Goal: Information Seeking & Learning: Learn about a topic

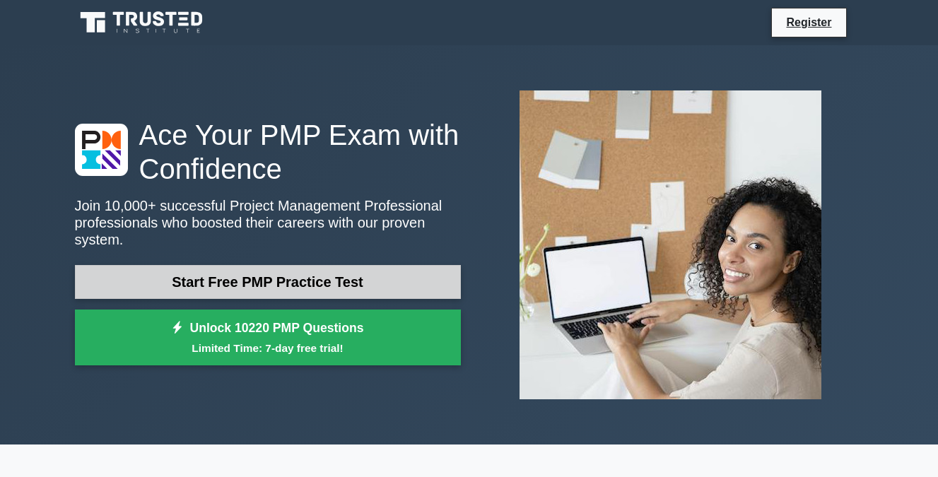
drag, startPoint x: 0, startPoint y: 0, endPoint x: 387, endPoint y: 211, distance: 440.7
click at [387, 265] on link "Start Free PMP Practice Test" at bounding box center [268, 282] width 386 height 34
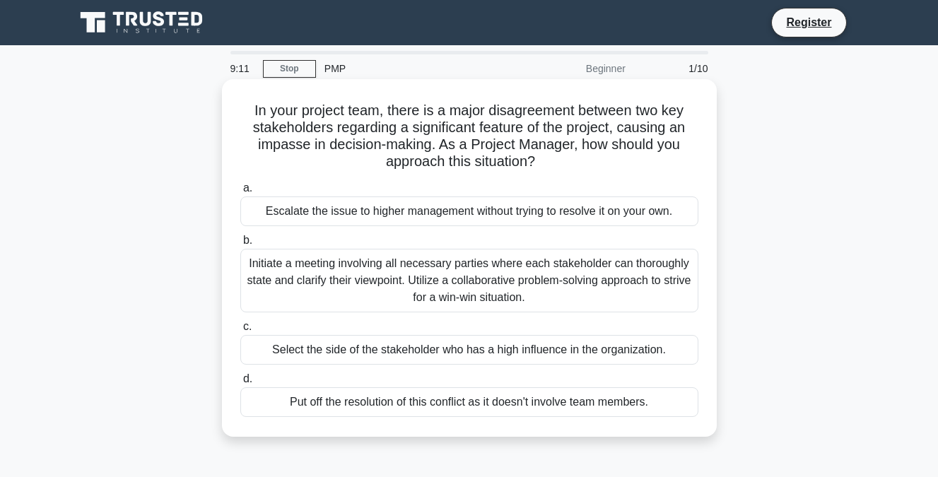
click at [536, 269] on div "Initiate a meeting involving all necessary parties where each stakeholder can t…" at bounding box center [469, 281] width 458 height 64
click at [240, 245] on input "b. Initiate a meeting involving all necessary parties where each stakeholder ca…" at bounding box center [240, 240] width 0 height 9
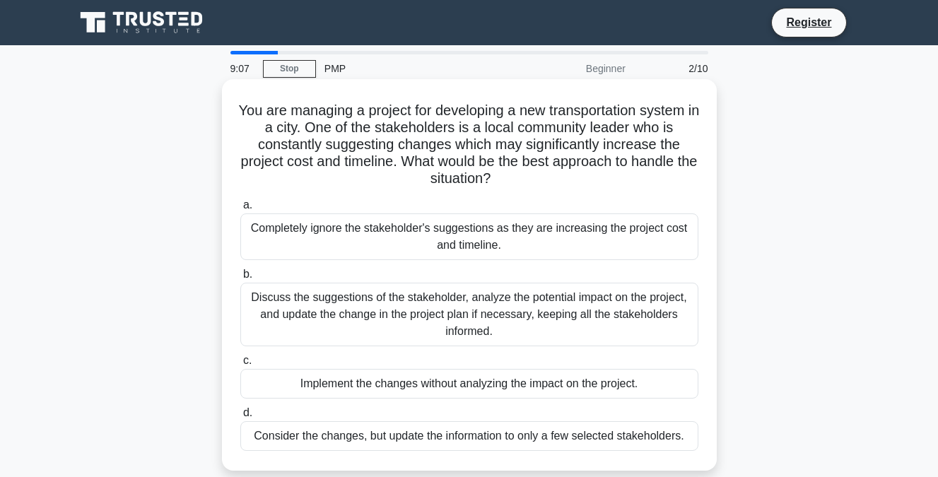
click at [472, 387] on div "Implement the changes without analyzing the impact on the project." at bounding box center [469, 384] width 458 height 30
click at [240, 365] on input "c. Implement the changes without analyzing the impact on the project." at bounding box center [240, 360] width 0 height 9
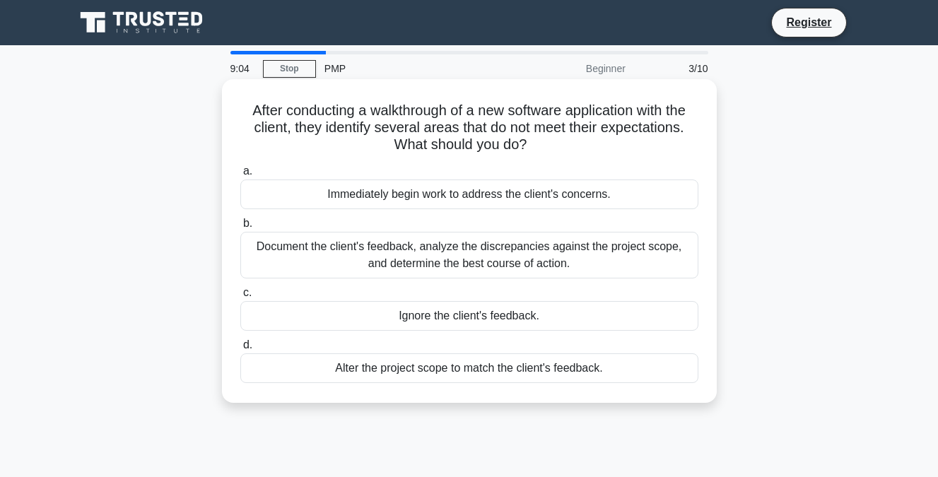
click at [456, 206] on div "Immediately begin work to address the client's concerns." at bounding box center [469, 194] width 458 height 30
click at [240, 176] on input "a. Immediately begin work to address the client's concerns." at bounding box center [240, 171] width 0 height 9
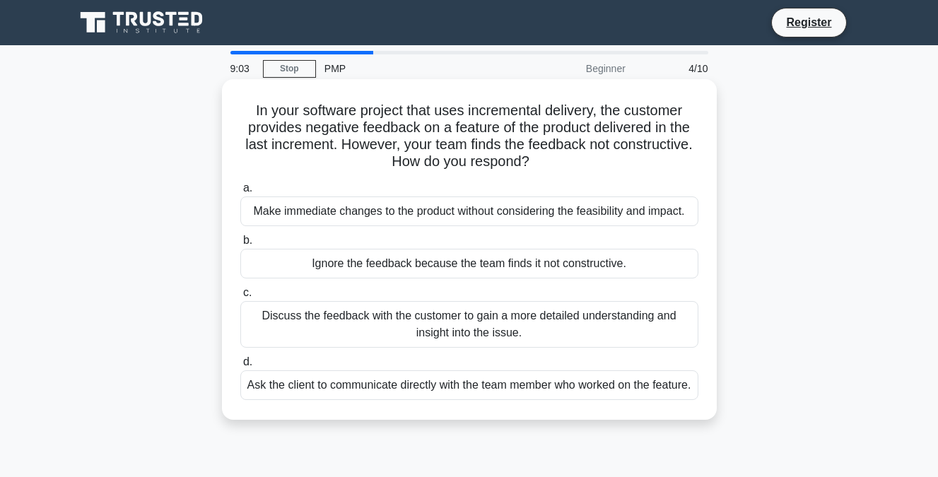
click at [346, 275] on div "Ignore the feedback because the team finds it not constructive." at bounding box center [469, 264] width 458 height 30
click at [240, 245] on input "b. Ignore the feedback because the team finds it not constructive." at bounding box center [240, 240] width 0 height 9
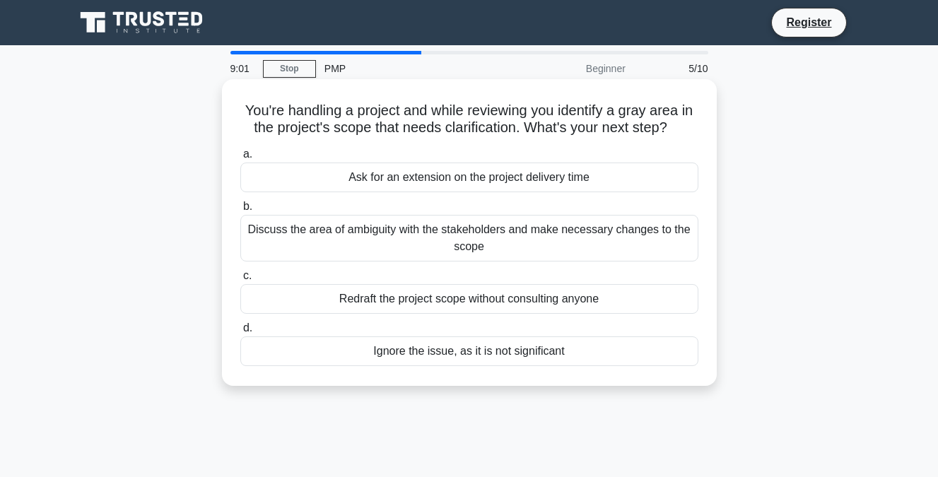
click at [396, 302] on div "Redraft the project scope without consulting anyone" at bounding box center [469, 299] width 458 height 30
click at [240, 280] on input "c. Redraft the project scope without consulting anyone" at bounding box center [240, 275] width 0 height 9
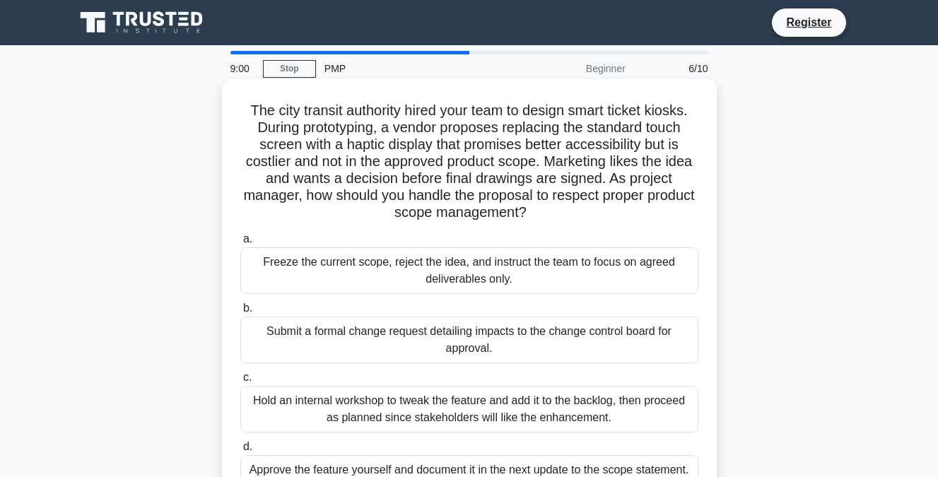
click at [528, 278] on div "Freeze the current scope, reject the idea, and instruct the team to focus on ag…" at bounding box center [469, 270] width 458 height 47
click at [240, 244] on input "a. Freeze the current scope, reject the idea, and instruct the team to focus on…" at bounding box center [240, 239] width 0 height 9
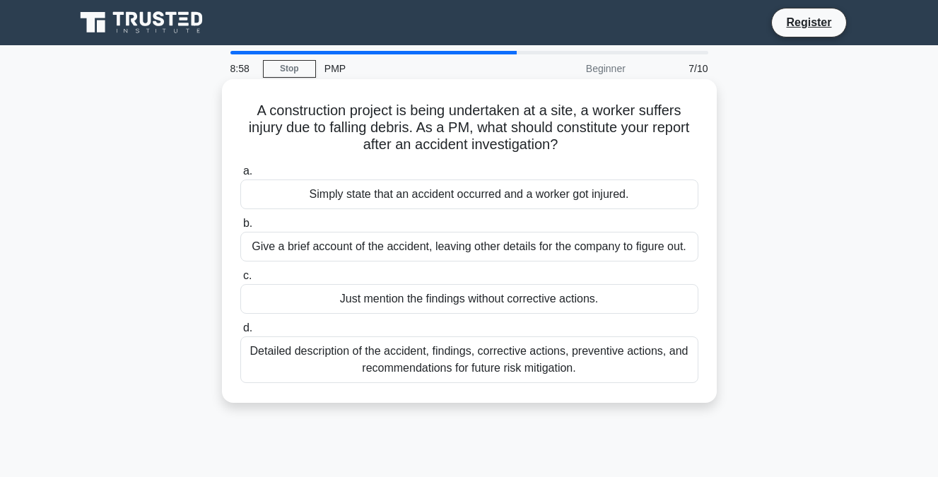
click at [397, 383] on div "Detailed description of the accident, findings, corrective actions, preventive …" at bounding box center [469, 359] width 458 height 47
click at [240, 333] on input "d. Detailed description of the accident, findings, corrective actions, preventi…" at bounding box center [240, 328] width 0 height 9
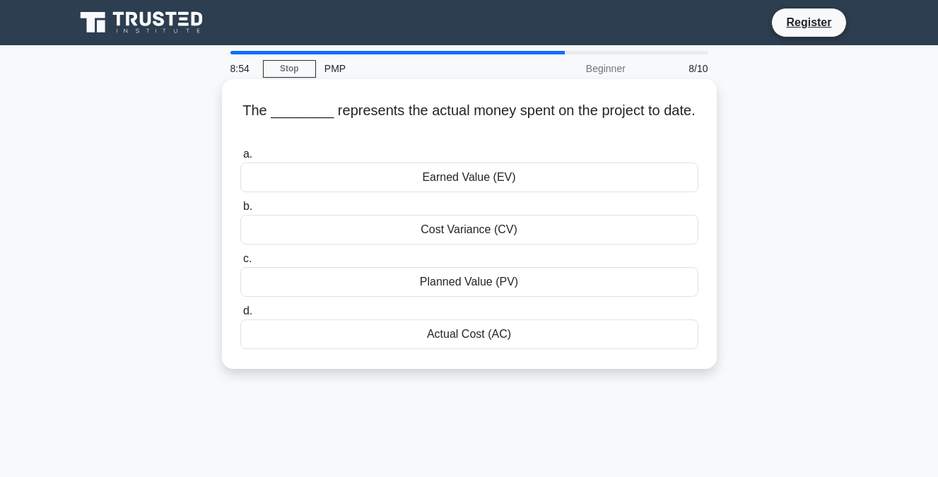
click at [513, 221] on div "Cost Variance (CV)" at bounding box center [469, 230] width 458 height 30
click at [240, 211] on input "b. Cost Variance (CV)" at bounding box center [240, 206] width 0 height 9
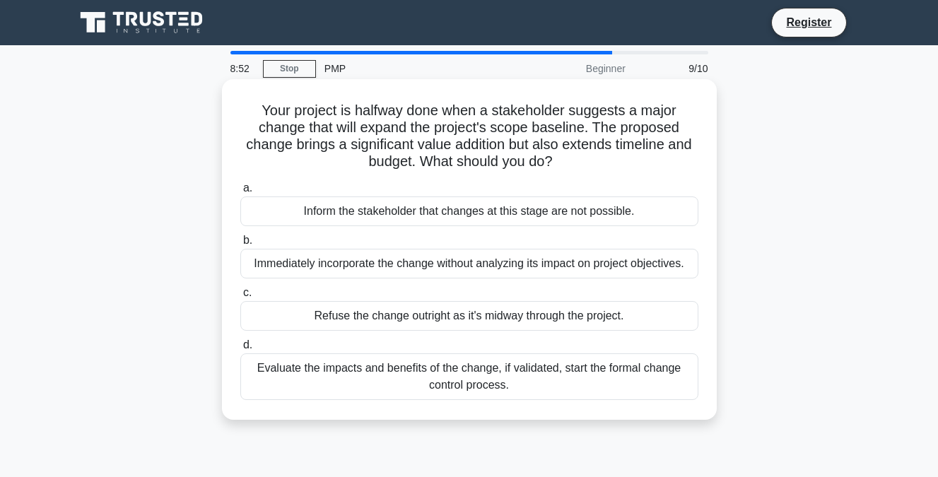
click at [311, 302] on div "Refuse the change outright as it's midway through the project." at bounding box center [469, 316] width 458 height 30
click at [240, 297] on input "c. Refuse the change outright as it's midway through the project." at bounding box center [240, 292] width 0 height 9
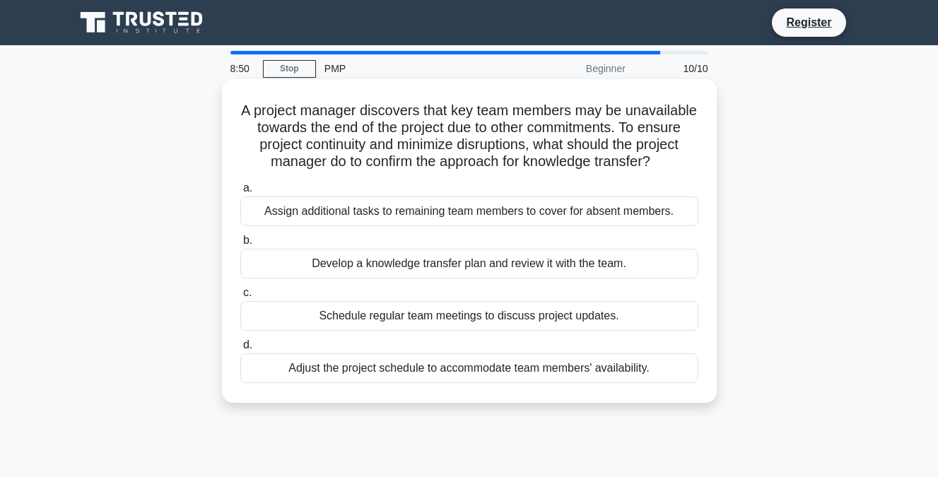
click at [439, 213] on label "a. Assign additional tasks to remaining team members to cover for absent member…" at bounding box center [469, 202] width 458 height 47
click at [240, 193] on input "a. Assign additional tasks to remaining team members to cover for absent member…" at bounding box center [240, 188] width 0 height 9
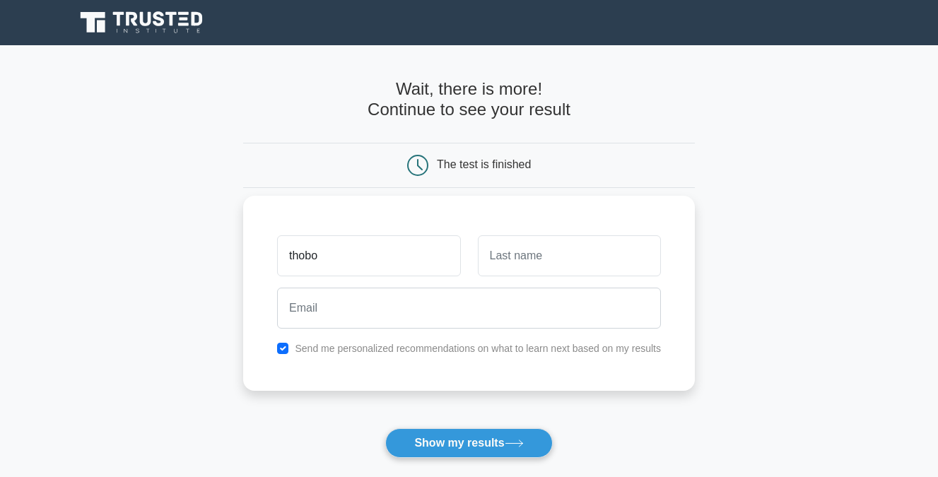
type input "thobo"
click at [385, 428] on button "Show my results" at bounding box center [468, 443] width 167 height 30
type input "josaya"
click at [385, 428] on button "Show my results" at bounding box center [468, 443] width 167 height 30
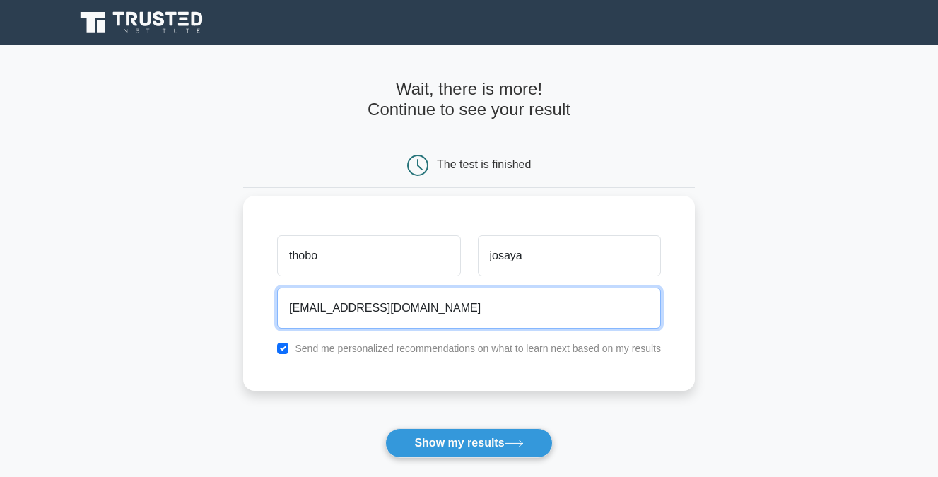
type input "thobojosaya@Gmail.com"
click at [385, 428] on button "Show my results" at bounding box center [468, 443] width 167 height 30
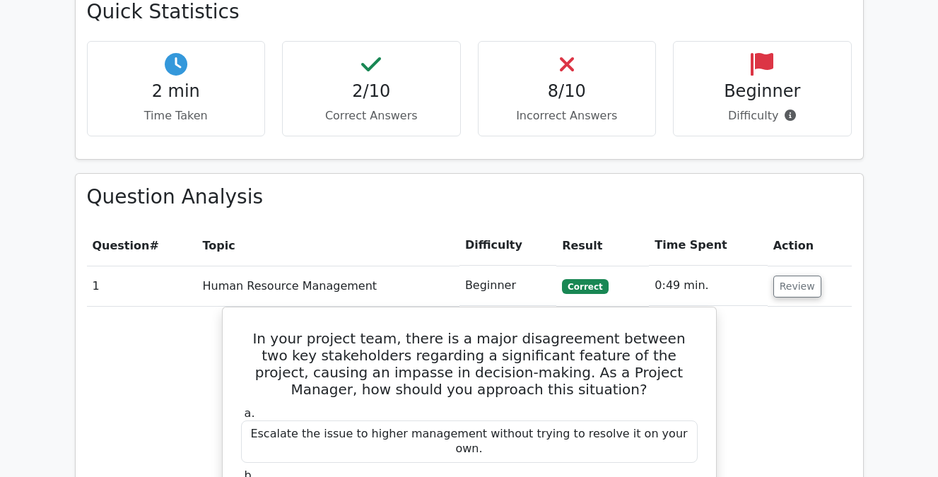
scroll to position [954, 0]
click at [593, 265] on td "Correct" at bounding box center [602, 285] width 93 height 40
click at [592, 278] on span "Correct" at bounding box center [585, 285] width 46 height 14
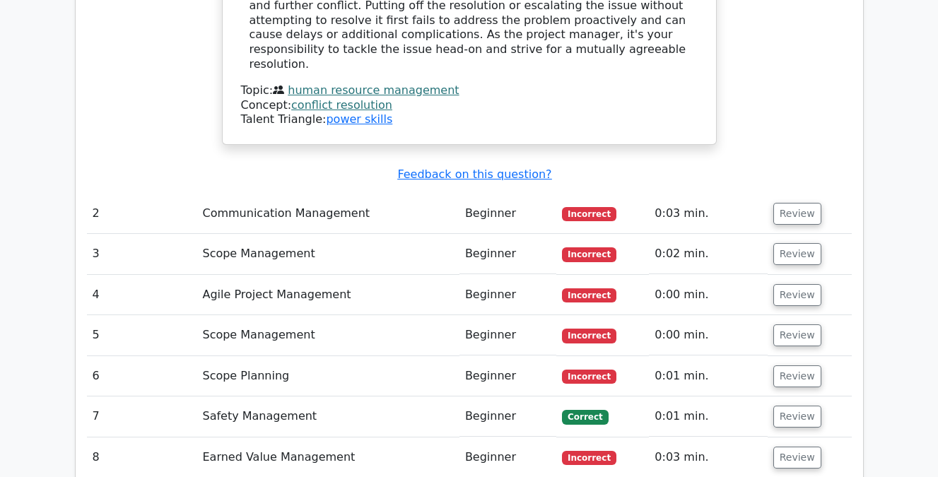
scroll to position [1809, 0]
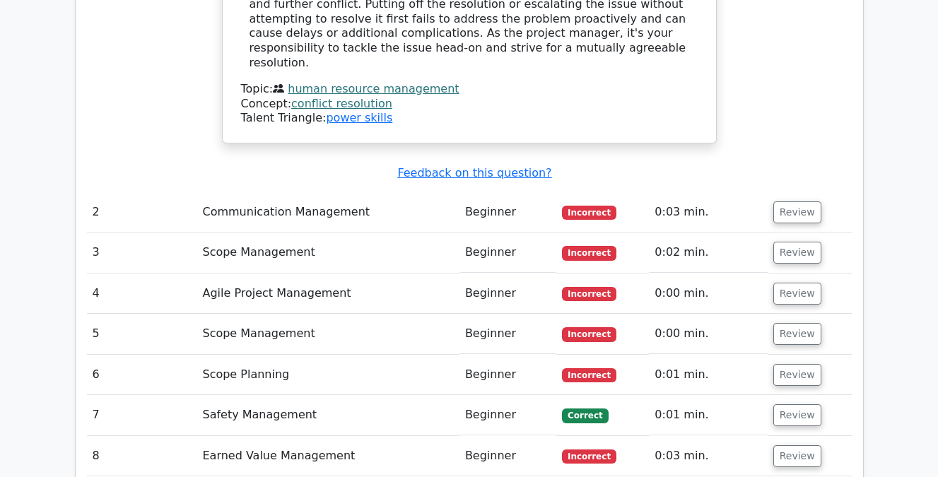
click at [594, 206] on span "Incorrect" at bounding box center [589, 213] width 54 height 14
click at [787, 201] on button "Review" at bounding box center [797, 212] width 48 height 22
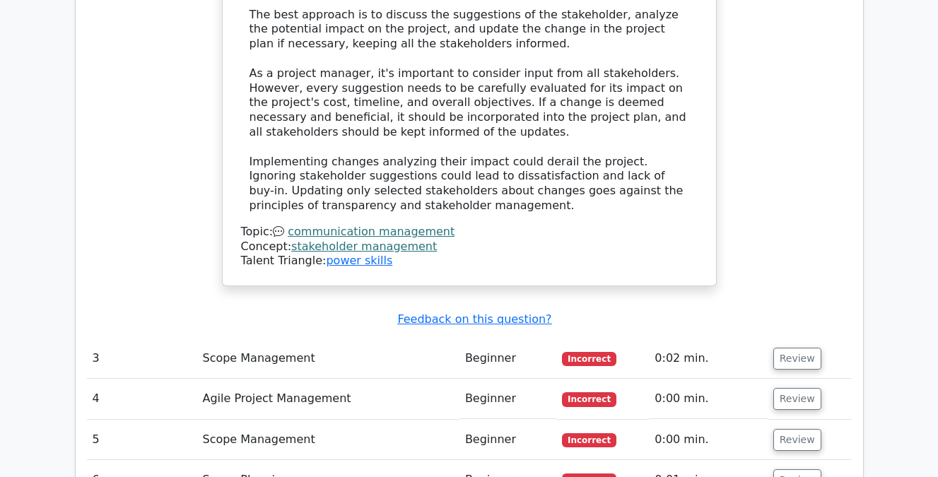
scroll to position [2447, 0]
click at [700, 338] on td "0:02 min." at bounding box center [708, 358] width 118 height 40
